Goal: Obtain resource: Download file/media

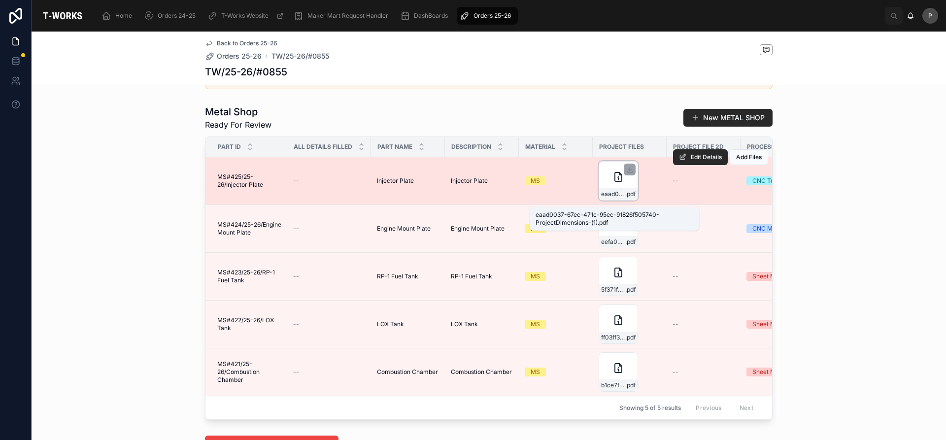
click at [628, 198] on span ".pdf" at bounding box center [630, 194] width 10 height 8
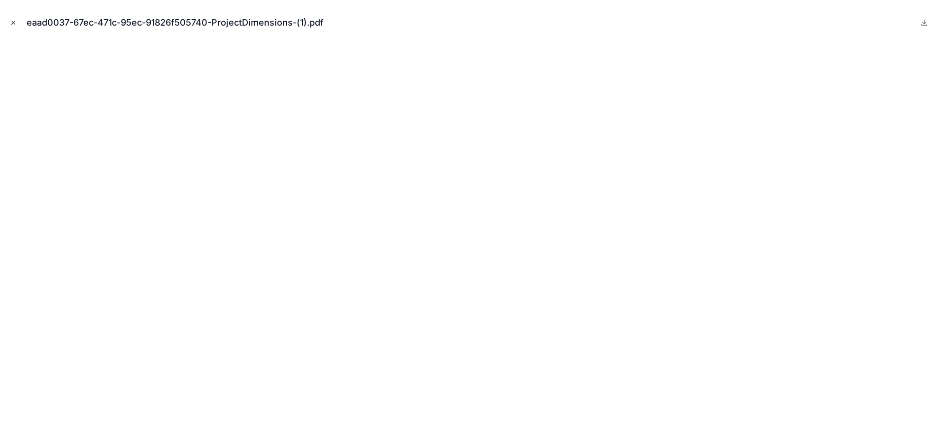
click at [16, 26] on icon "Close modal" at bounding box center [13, 22] width 7 height 7
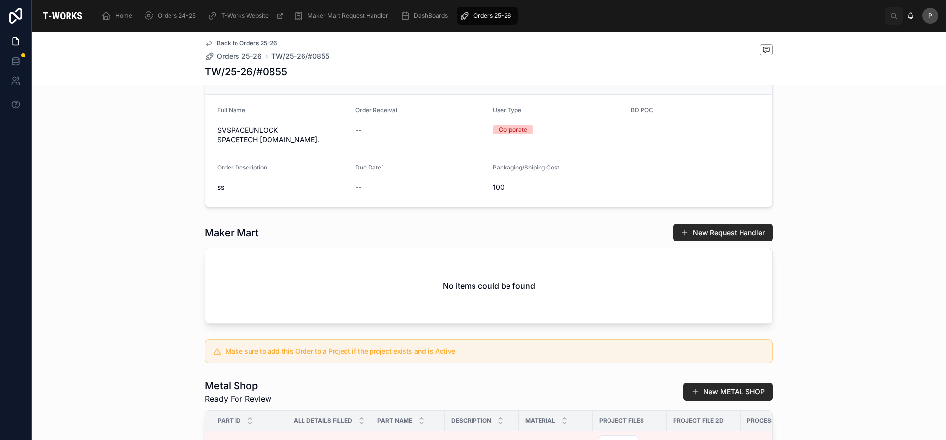
scroll to position [218, 0]
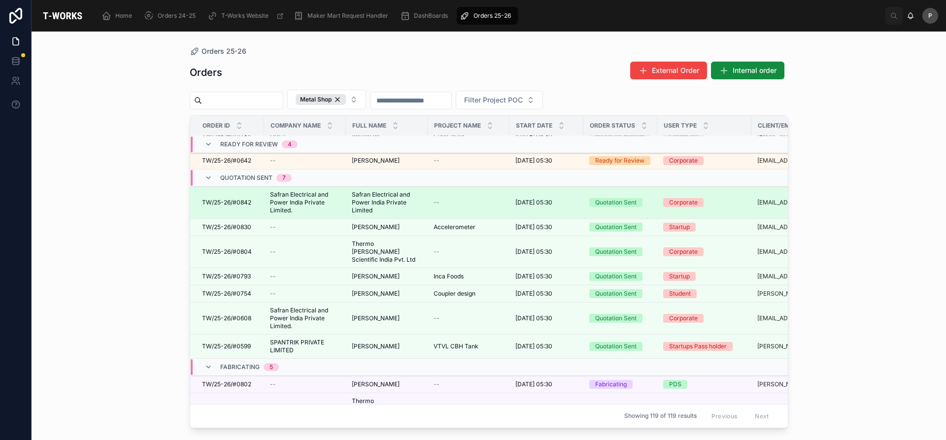
scroll to position [148, 0]
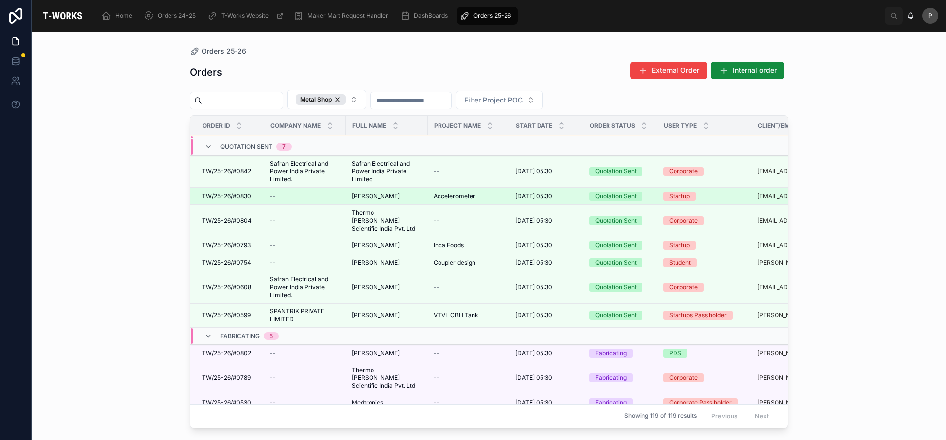
click at [385, 192] on span "[PERSON_NAME]" at bounding box center [376, 196] width 48 height 8
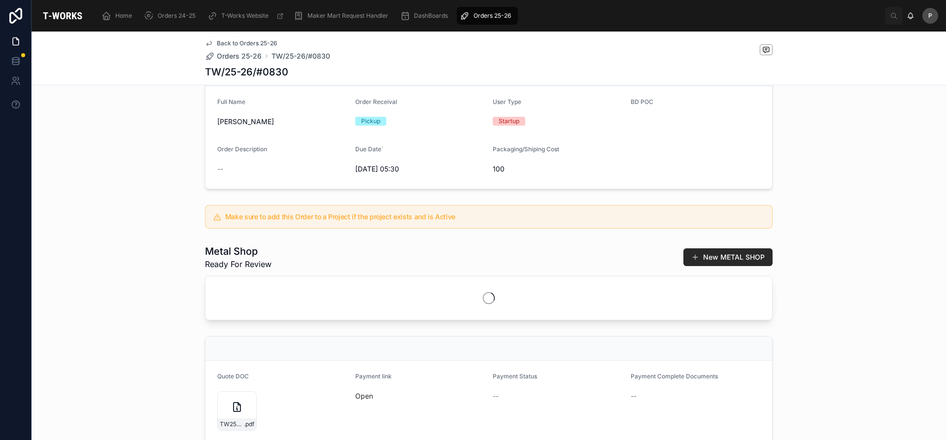
scroll to position [246, 0]
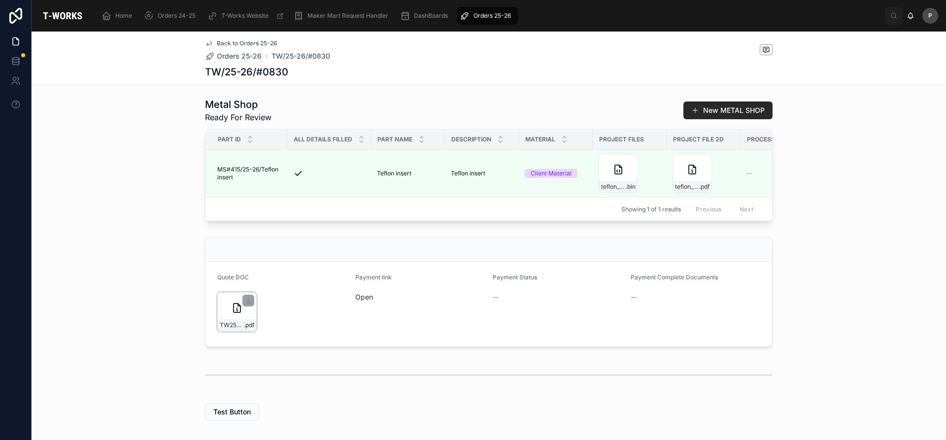
click at [232, 314] on icon at bounding box center [237, 308] width 12 height 12
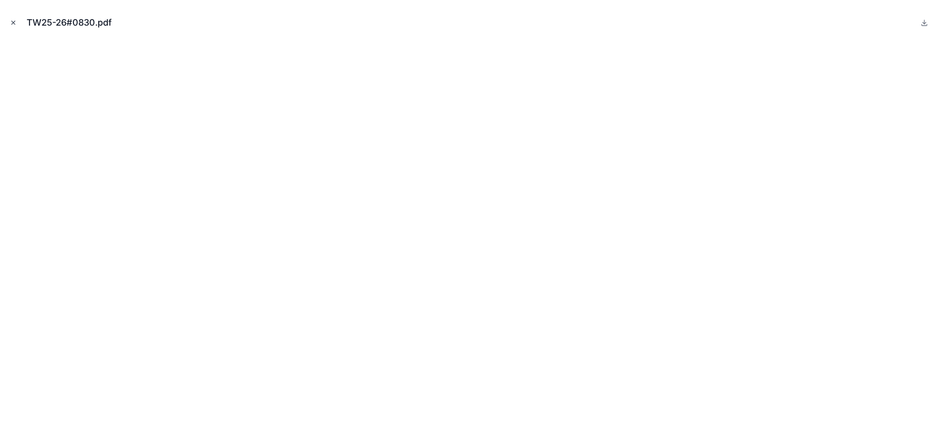
click at [12, 23] on icon "Close modal" at bounding box center [13, 22] width 7 height 7
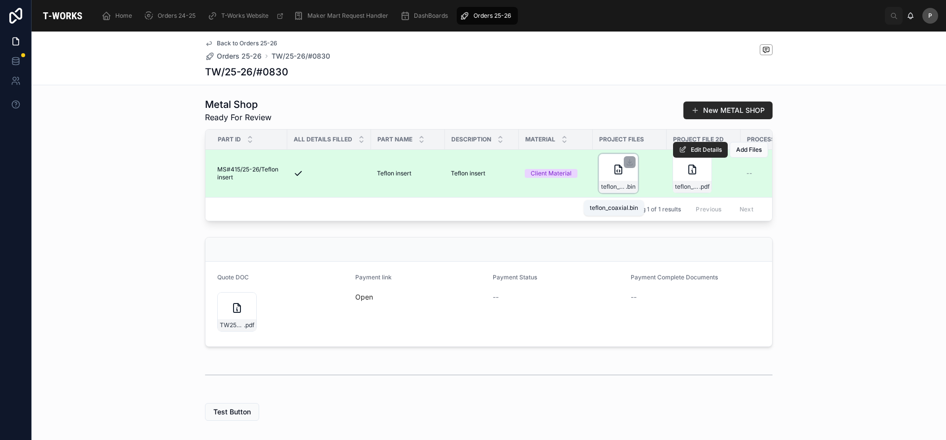
click at [626, 191] on span ".bin" at bounding box center [631, 187] width 10 height 8
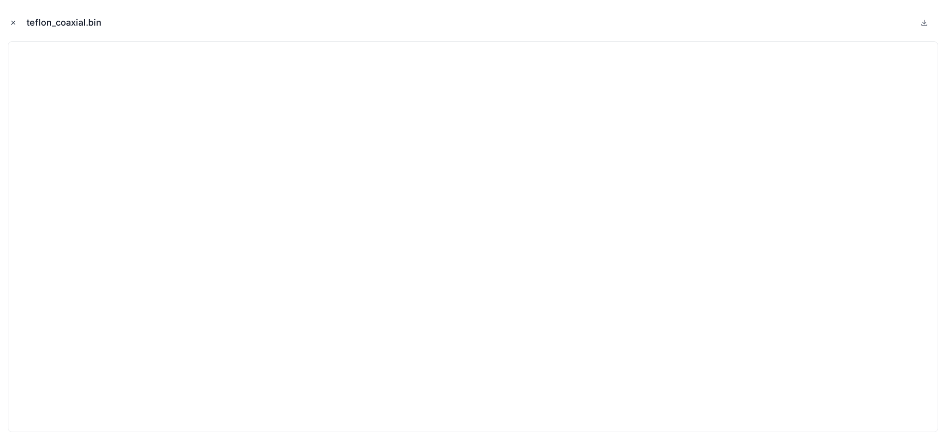
click at [14, 24] on icon "Close modal" at bounding box center [13, 22] width 7 height 7
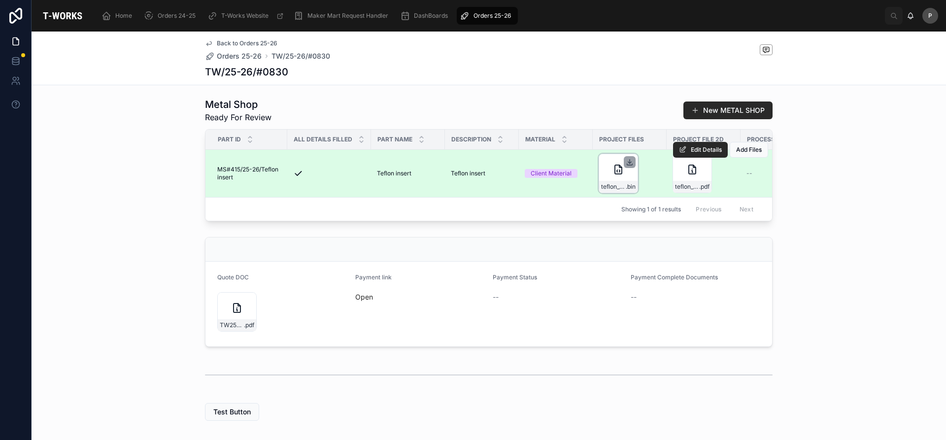
click at [628, 166] on icon at bounding box center [630, 162] width 8 height 8
click at [683, 189] on div "teflon_coaxial .pdf" at bounding box center [692, 187] width 38 height 12
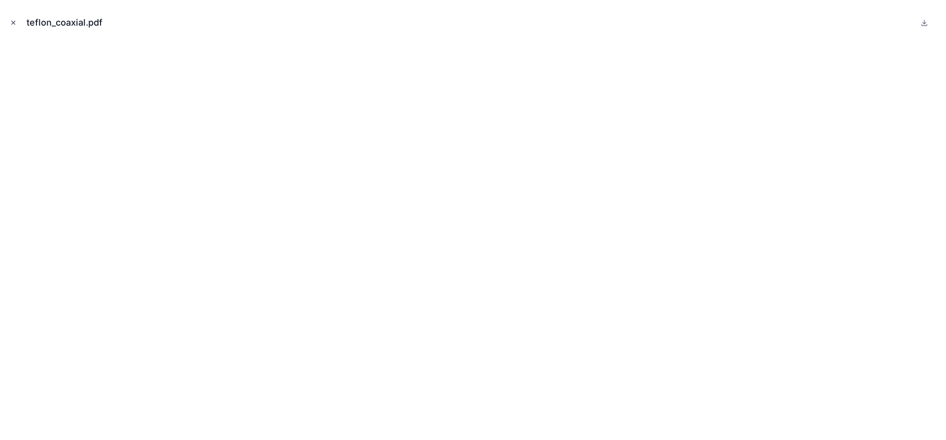
click at [11, 23] on icon "Close modal" at bounding box center [13, 22] width 7 height 7
